Goal: Task Accomplishment & Management: Complete application form

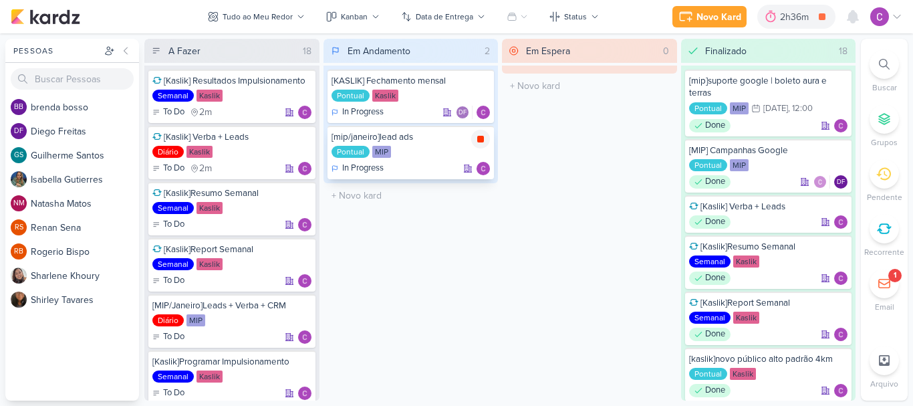
click at [482, 137] on icon at bounding box center [480, 139] width 7 height 7
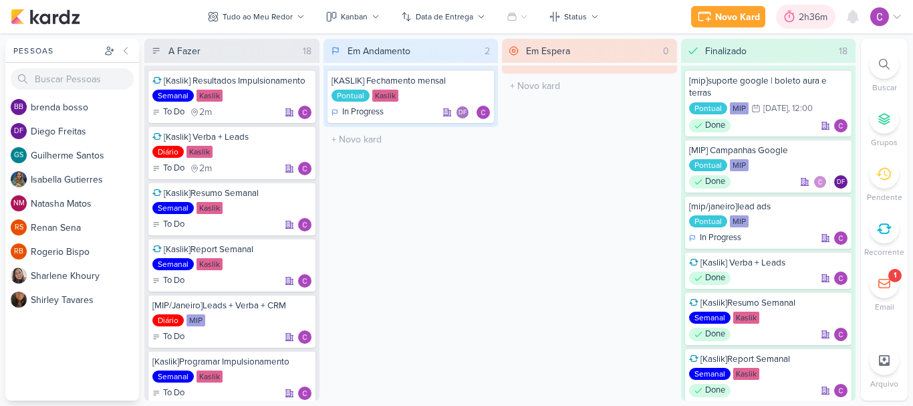
click at [797, 14] on div at bounding box center [789, 16] width 19 height 21
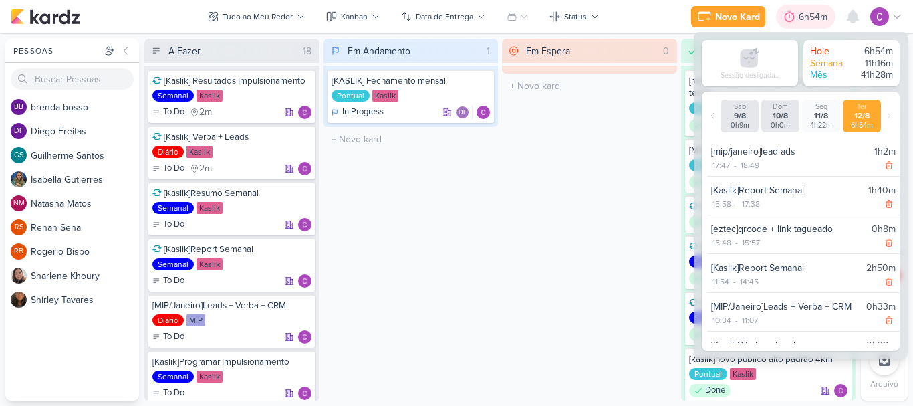
click at [795, 17] on icon at bounding box center [789, 16] width 13 height 13
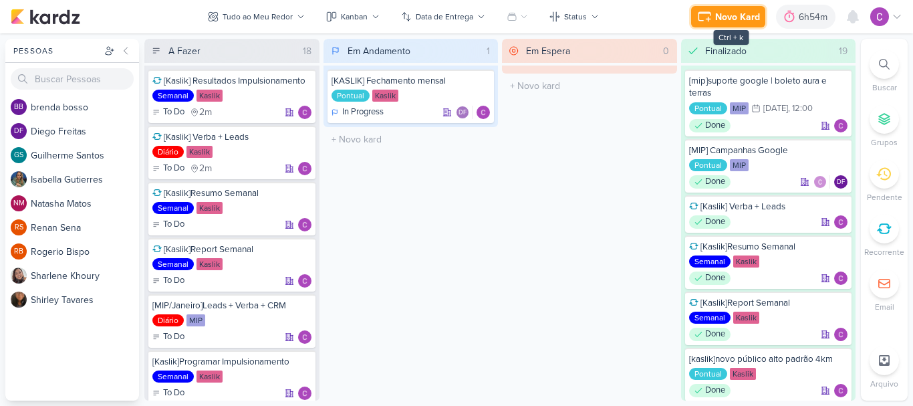
click at [746, 15] on div "Novo Kard" at bounding box center [737, 17] width 45 height 14
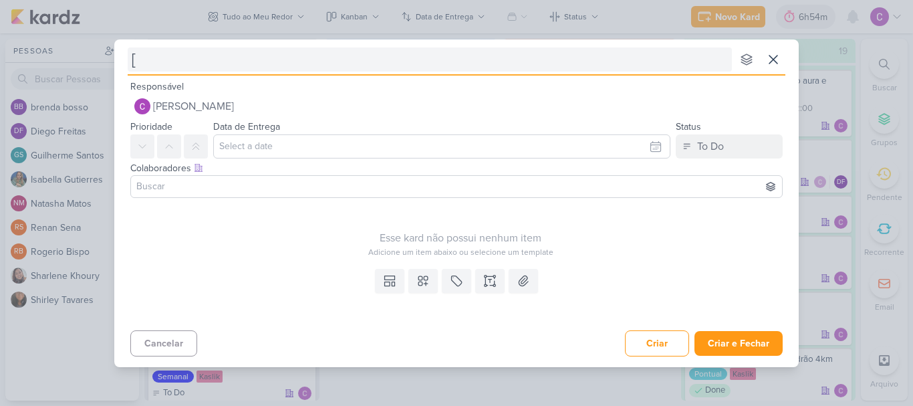
type input "[k"
type input "[kaslik]"
type input "[[PERSON_NAME]]leads"
type input "[[PERSON_NAME]]leads+"
type input "[[PERSON_NAME]]leads+cpl"
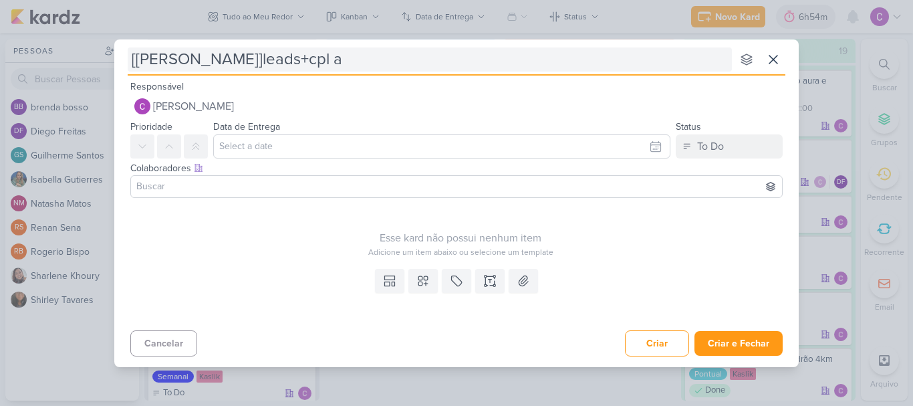
type input "[[PERSON_NAME]]leads+cpl an"
type input "[[PERSON_NAME]]leads+cpl anapr"
type input "[[PERSON_NAME]]leads+cpl anapro"
type input "[[PERSON_NAME]]leads+cpl anapro com hmp"
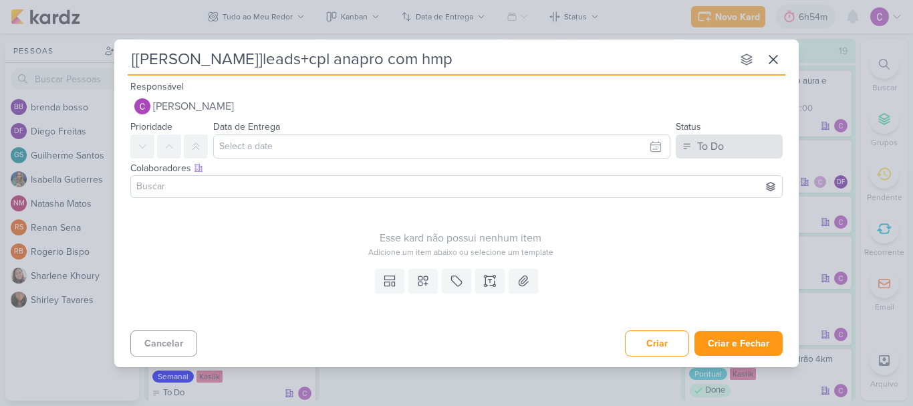
type input "[[PERSON_NAME]]leads+cpl anapro com hmp"
click at [729, 148] on button "To Do" at bounding box center [729, 146] width 107 height 24
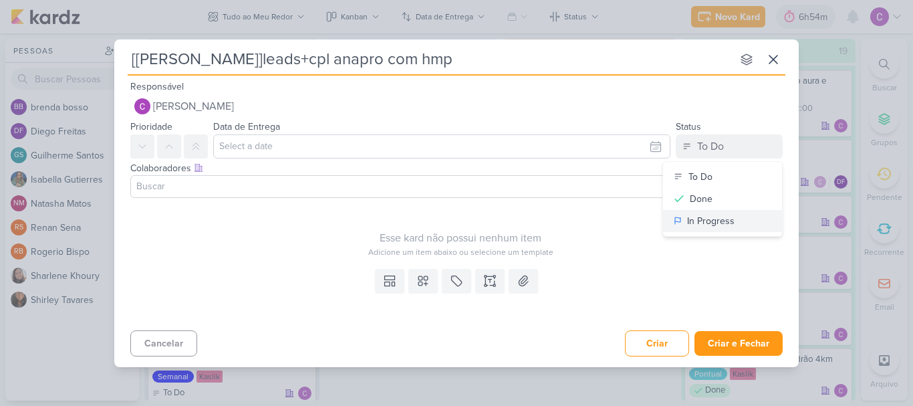
click at [698, 222] on div "In Progress" at bounding box center [710, 221] width 47 height 14
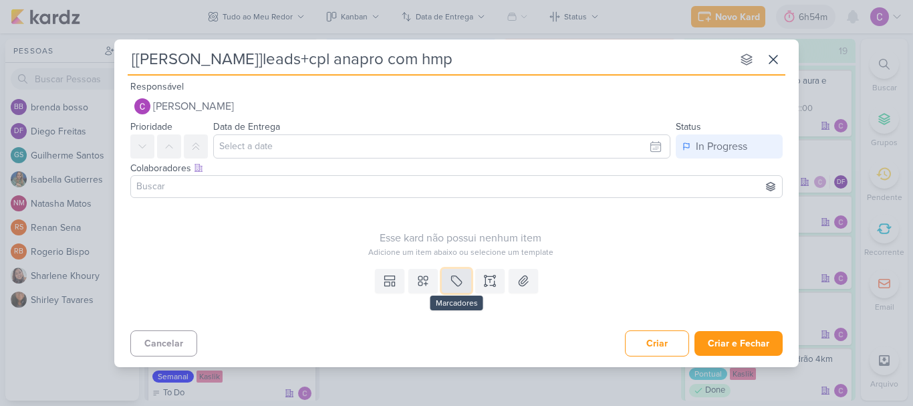
click at [458, 277] on icon at bounding box center [456, 280] width 13 height 13
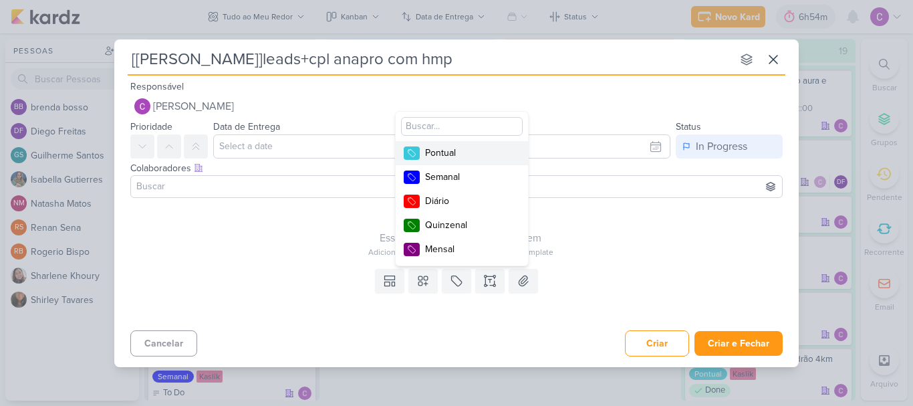
click at [444, 152] on div "Pontual" at bounding box center [468, 153] width 87 height 14
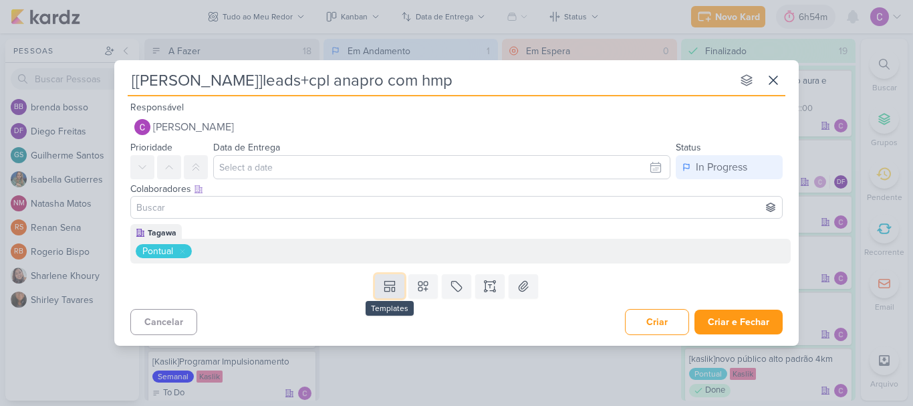
click at [391, 297] on button at bounding box center [389, 286] width 29 height 24
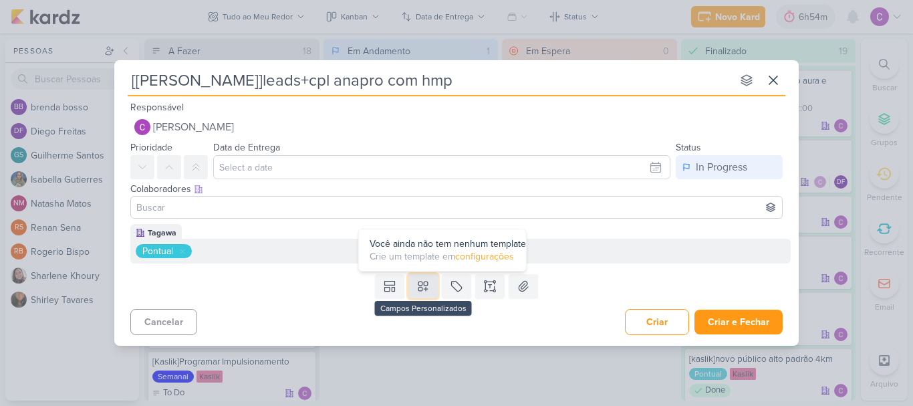
click at [416, 283] on button at bounding box center [422, 286] width 29 height 24
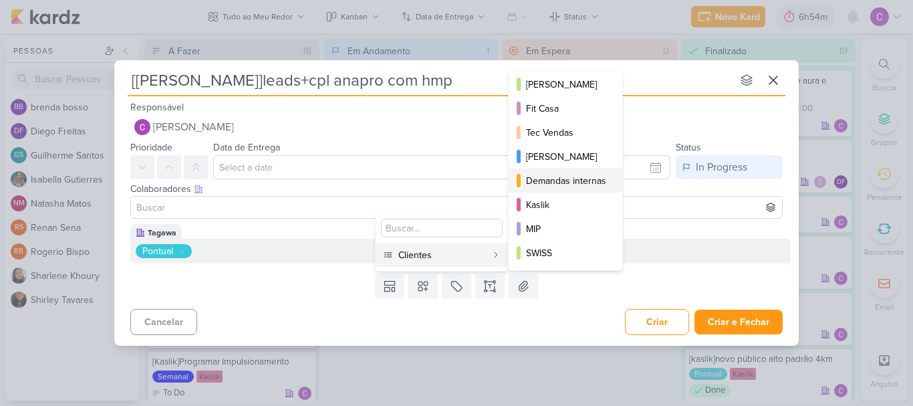
scroll to position [194, 0]
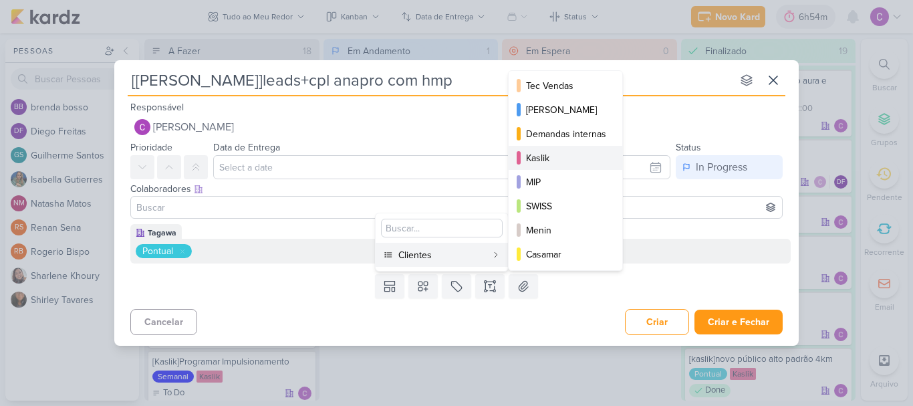
click at [545, 158] on div "Kaslik" at bounding box center [566, 158] width 80 height 14
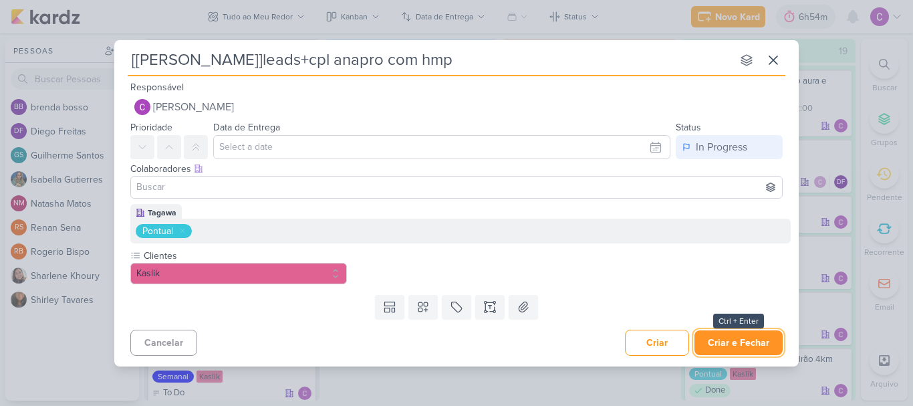
click at [735, 345] on button "Criar e Fechar" at bounding box center [738, 342] width 88 height 25
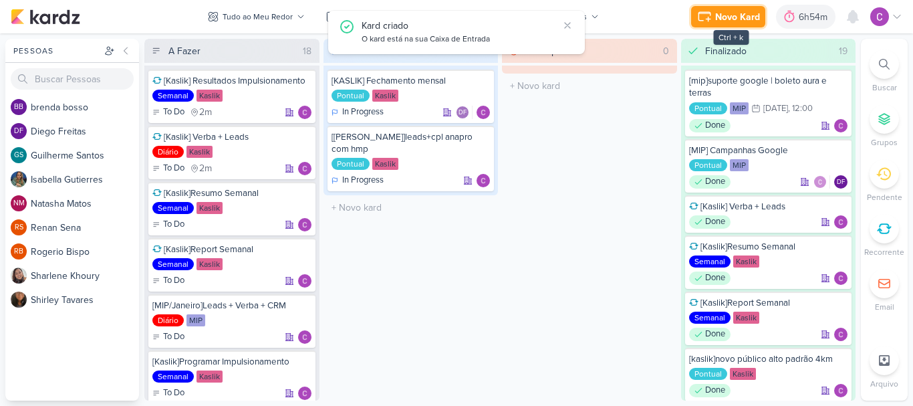
click at [723, 18] on div "Novo Kard" at bounding box center [737, 17] width 45 height 14
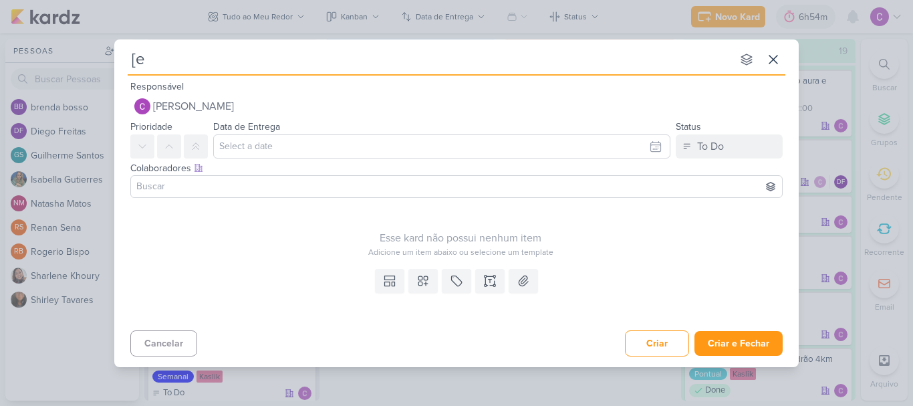
type input "[ez"
type input "[eztec"
type input "[eztec]q"
type input "[eztec]qrcode"
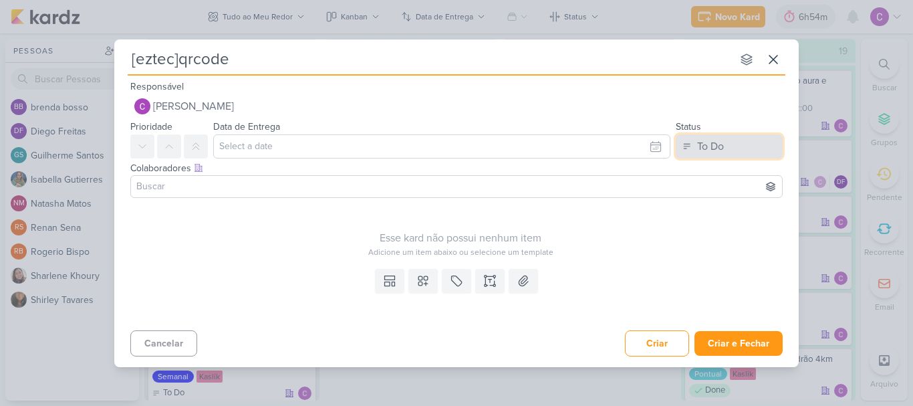
click at [732, 148] on button "To Do" at bounding box center [729, 146] width 107 height 24
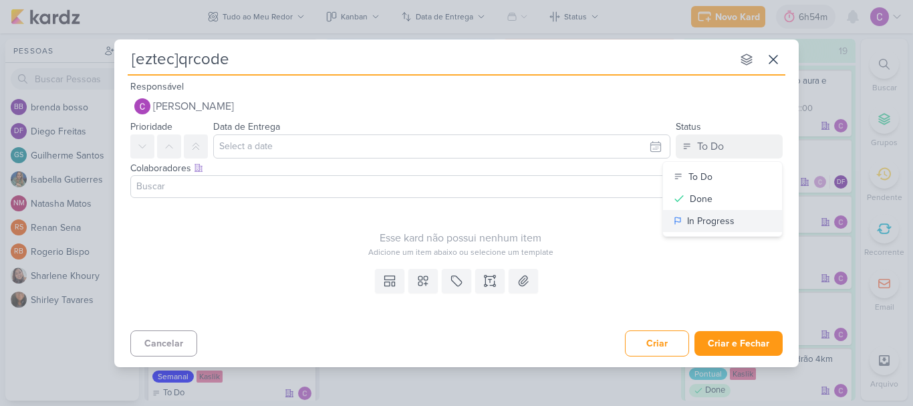
click at [696, 222] on div "In Progress" at bounding box center [710, 221] width 47 height 14
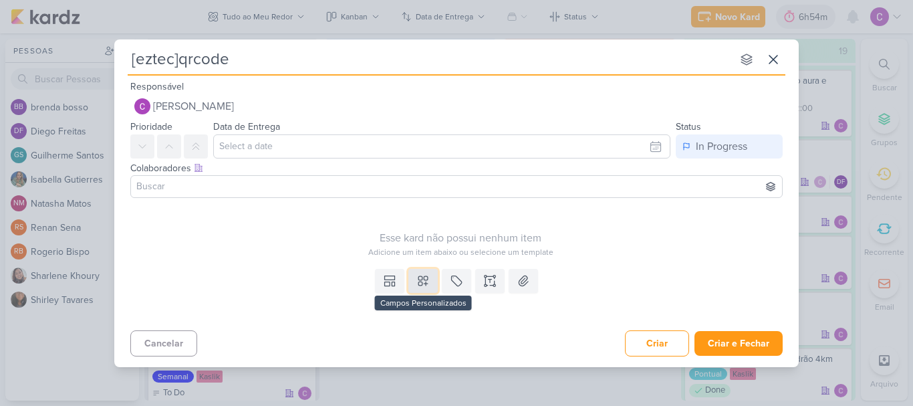
drag, startPoint x: 428, startPoint y: 287, endPoint x: 415, endPoint y: 275, distance: 18.4
click at [427, 286] on button at bounding box center [422, 281] width 29 height 24
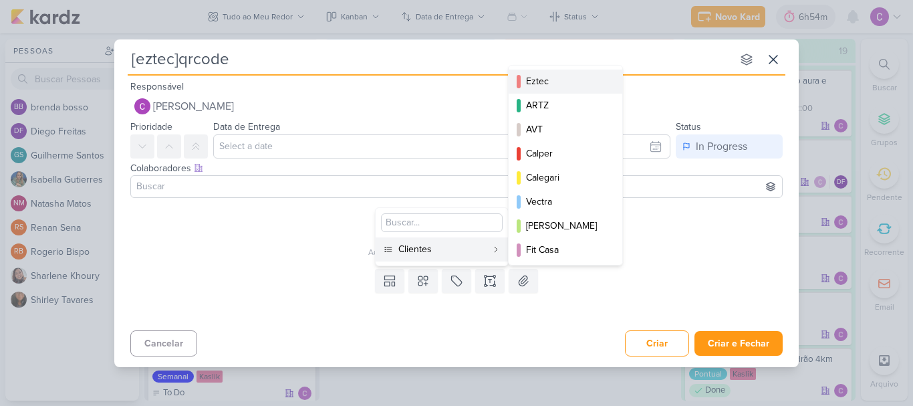
click at [552, 81] on div "Eztec" at bounding box center [566, 81] width 80 height 14
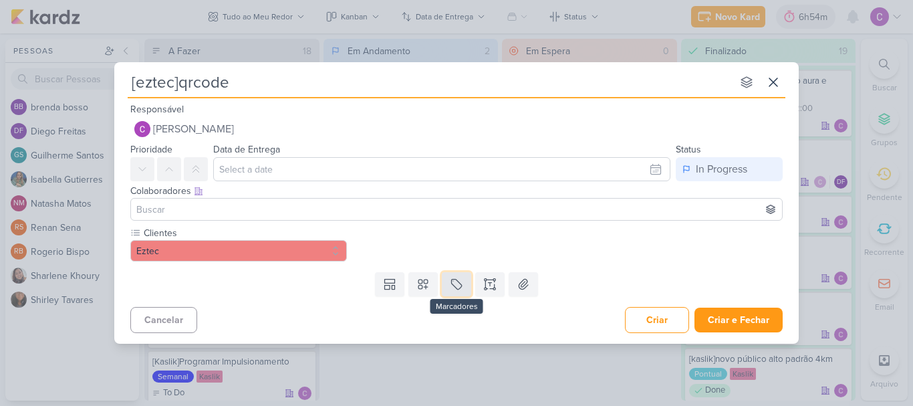
click at [460, 279] on icon at bounding box center [456, 283] width 13 height 13
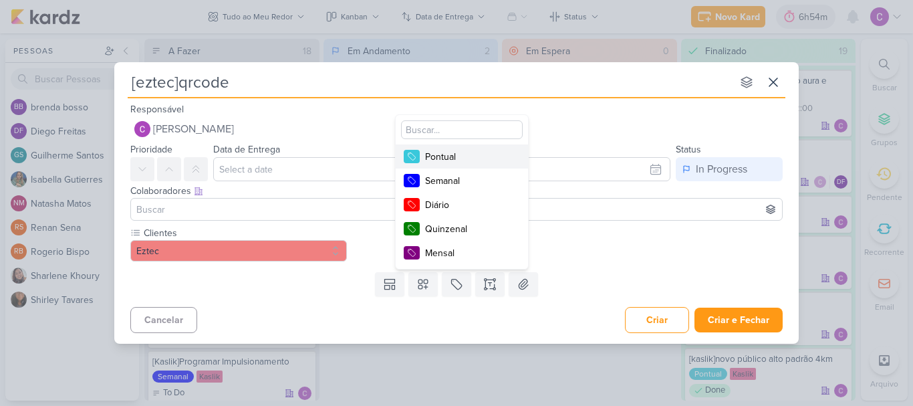
click at [444, 150] on div "Pontual" at bounding box center [468, 157] width 87 height 14
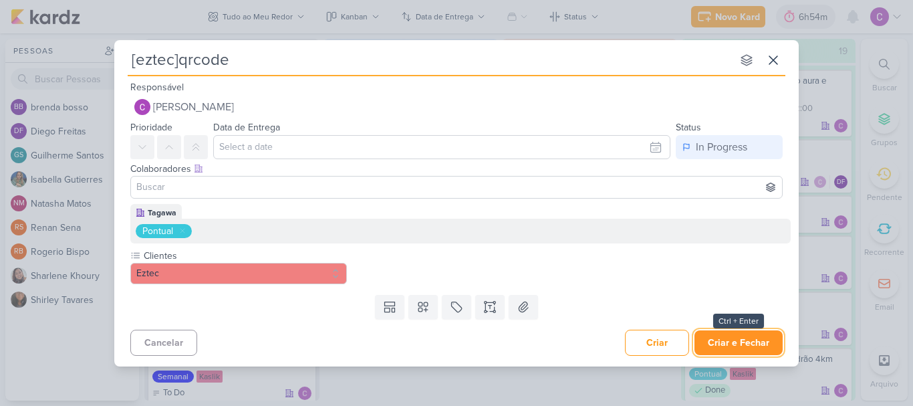
click at [718, 335] on button "Criar e Fechar" at bounding box center [738, 342] width 88 height 25
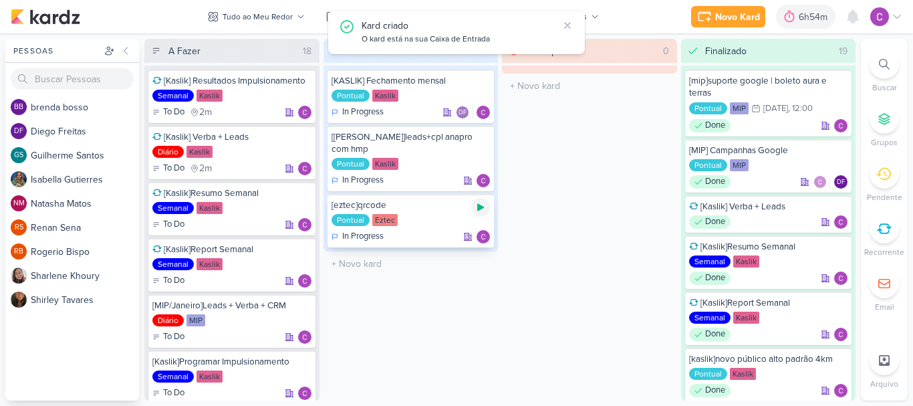
click at [482, 202] on icon at bounding box center [480, 207] width 11 height 11
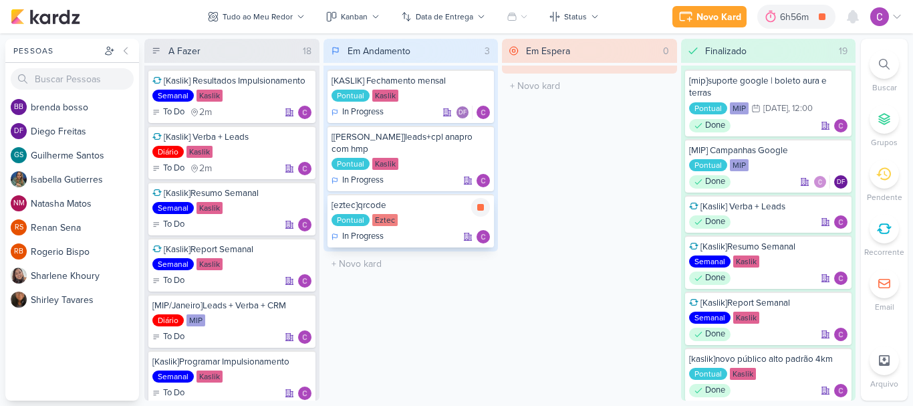
click at [480, 204] on icon at bounding box center [480, 207] width 7 height 7
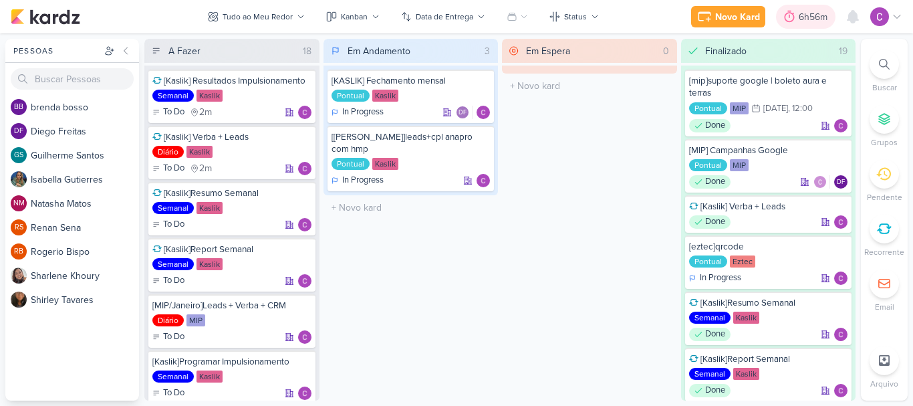
click at [797, 15] on div at bounding box center [789, 16] width 19 height 21
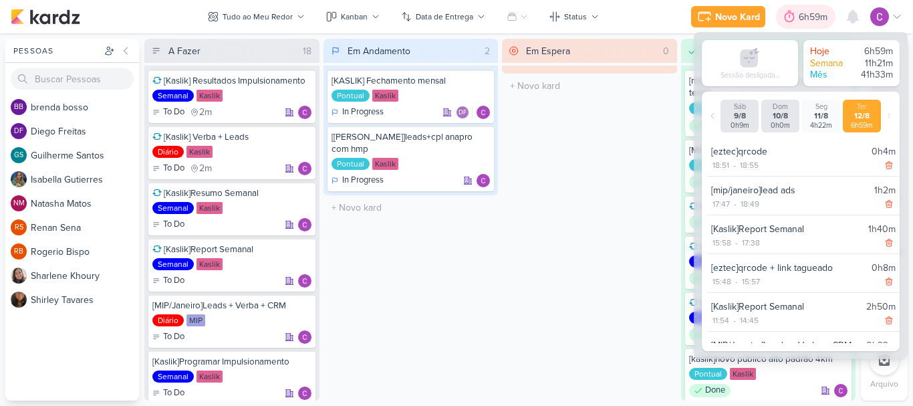
click at [799, 17] on div "6h59m" at bounding box center [815, 17] width 33 height 14
